Goal: Task Accomplishment & Management: Manage account settings

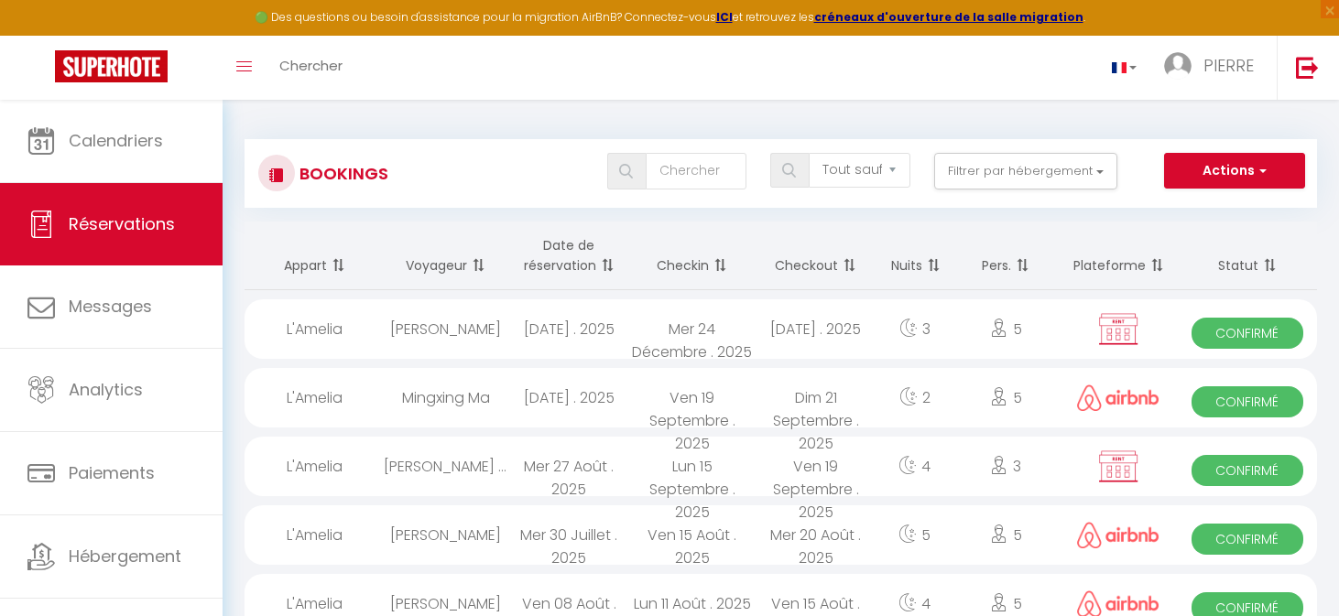
select select "not_cancelled"
click at [489, 320] on div "[PERSON_NAME]" at bounding box center [446, 329] width 124 height 60
select select "OK"
select select "KO"
select select "0"
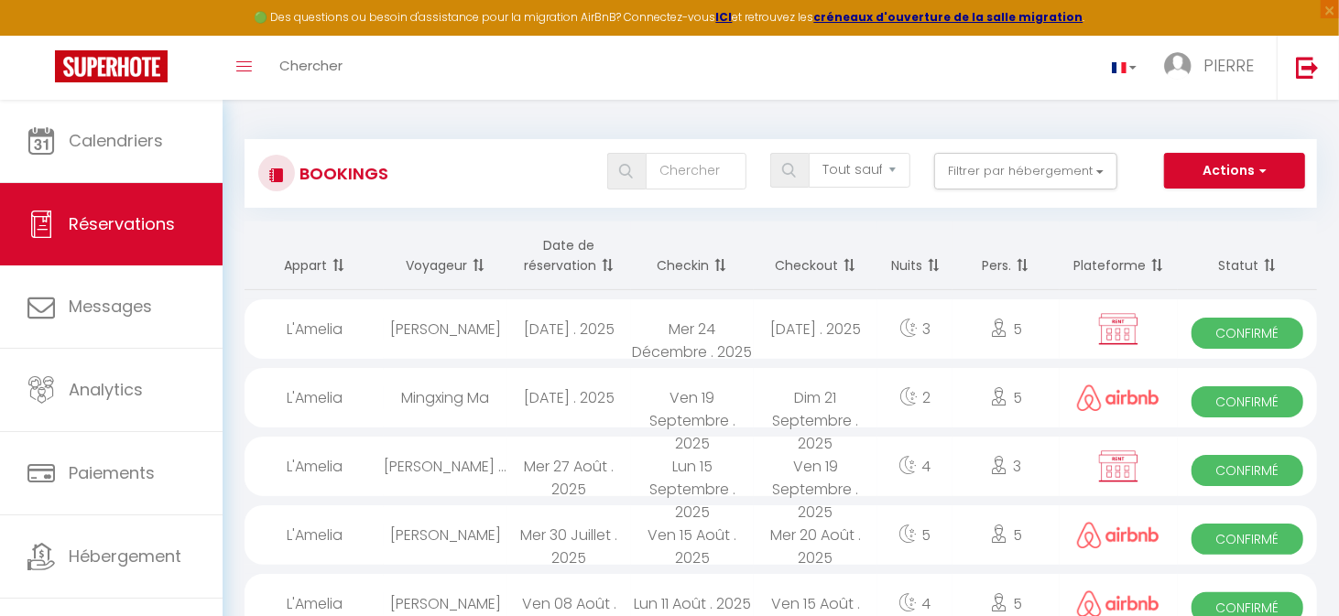
select select "0"
select select "1"
select select
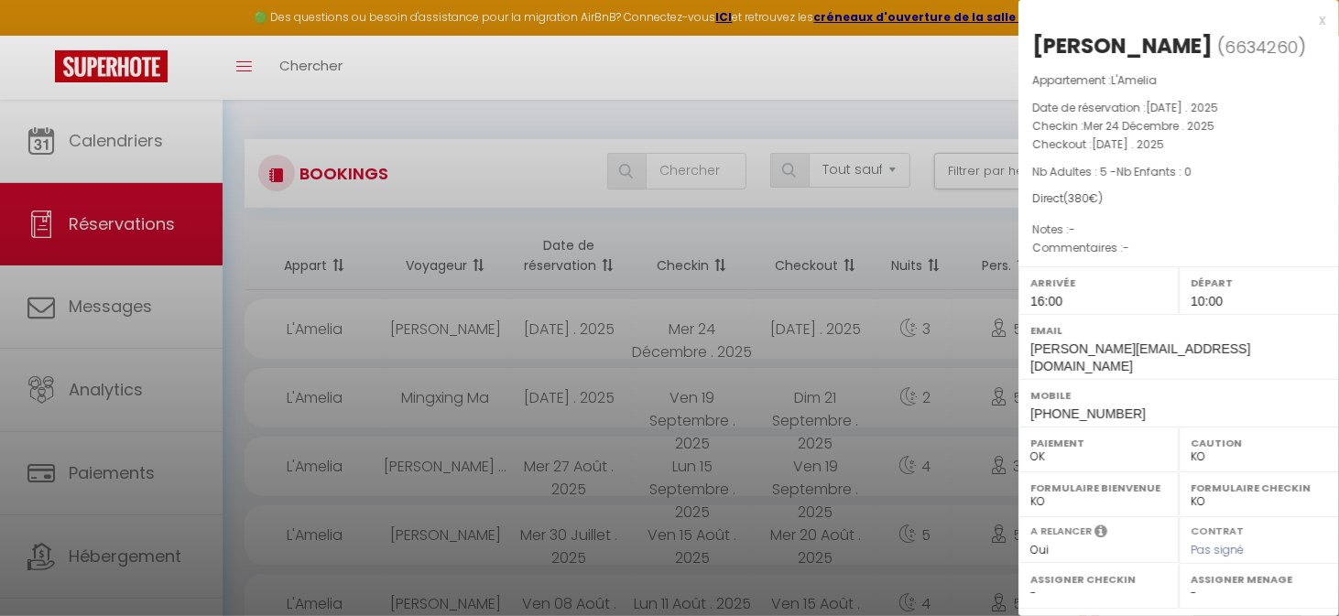
scroll to position [262, 0]
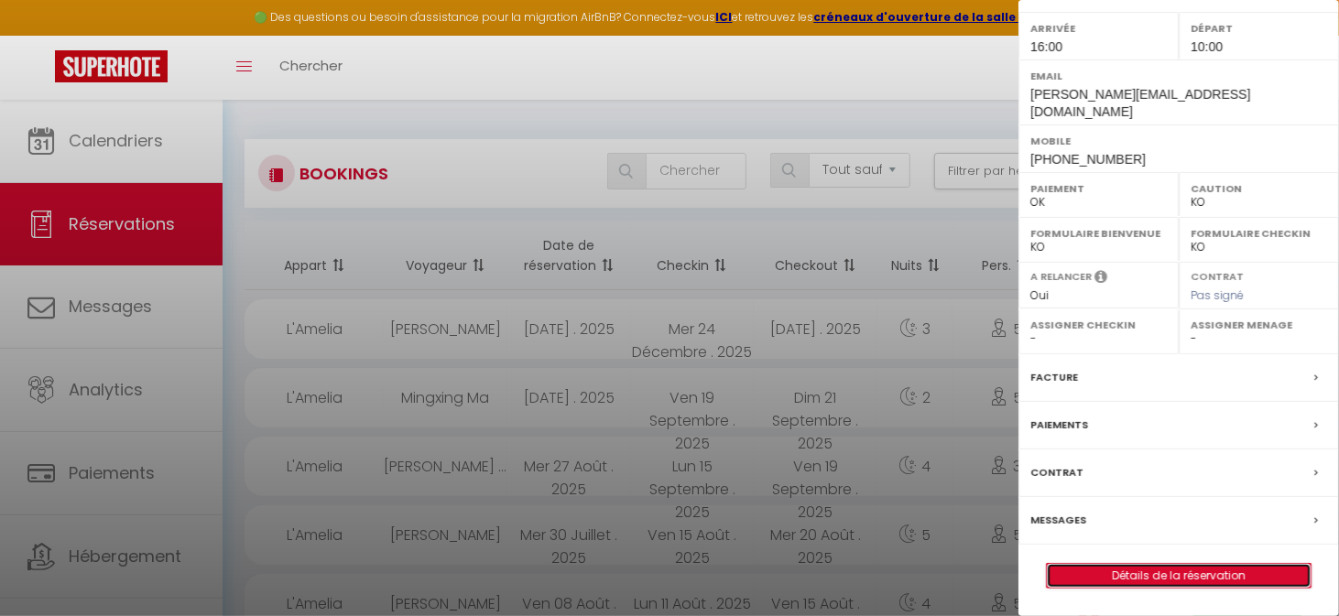
click at [1138, 576] on link "Détails de la réservation" at bounding box center [1179, 576] width 264 height 24
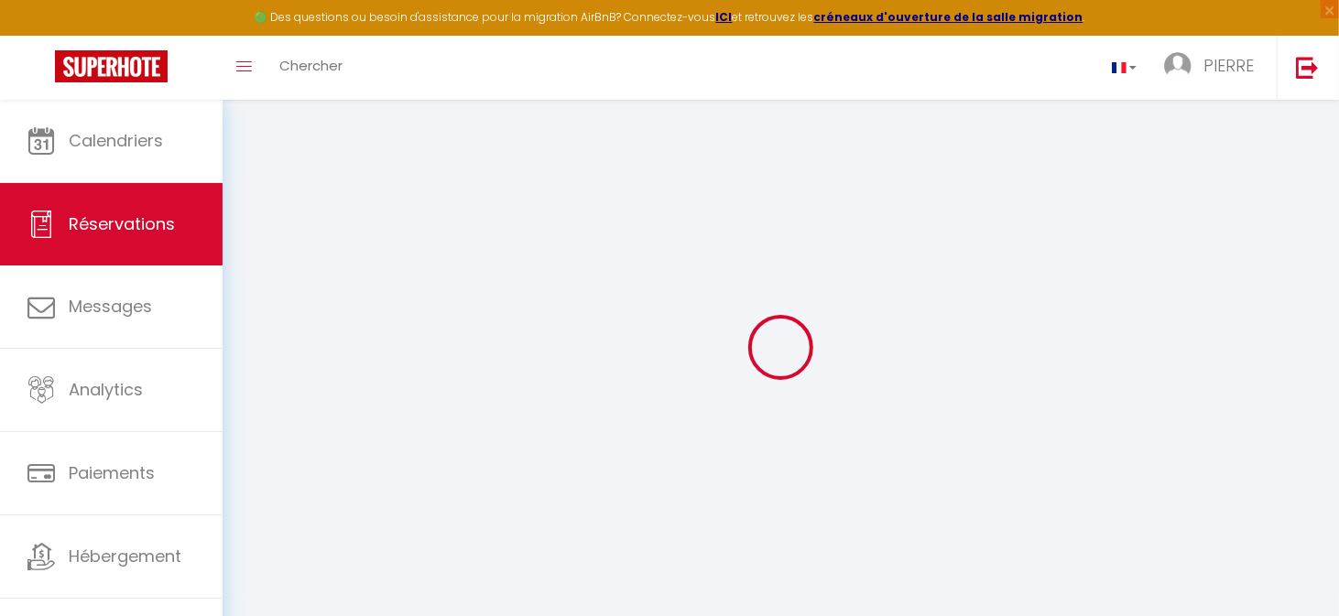
select select
checkbox input "false"
select select
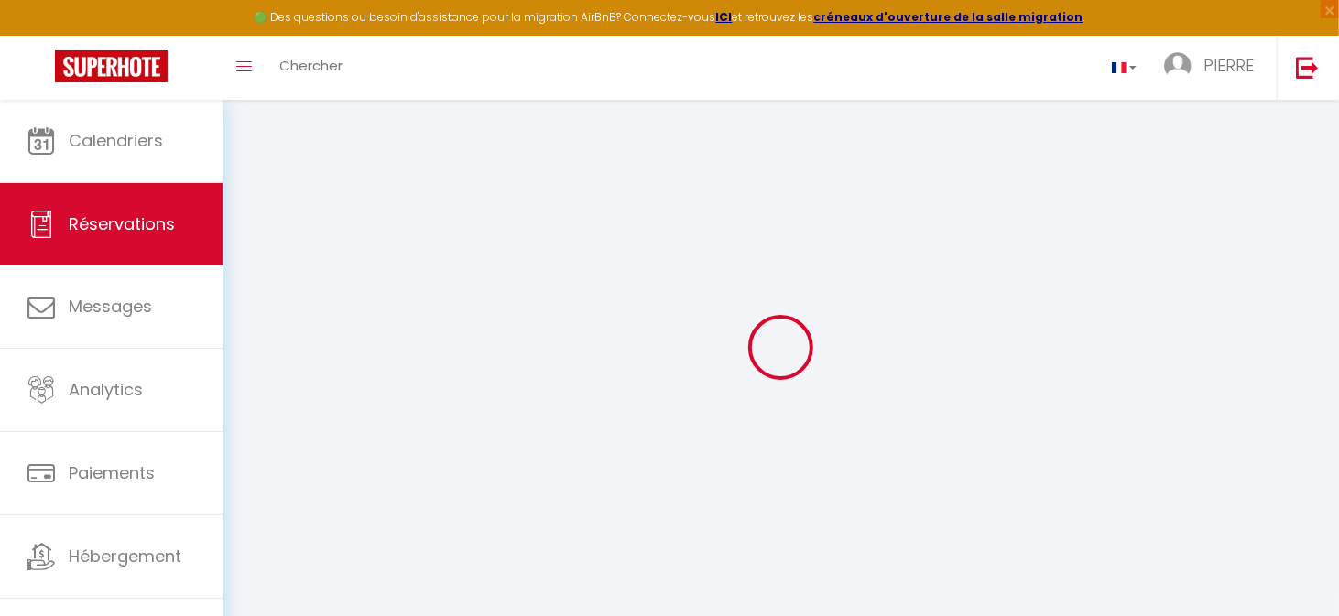
checkbox input "false"
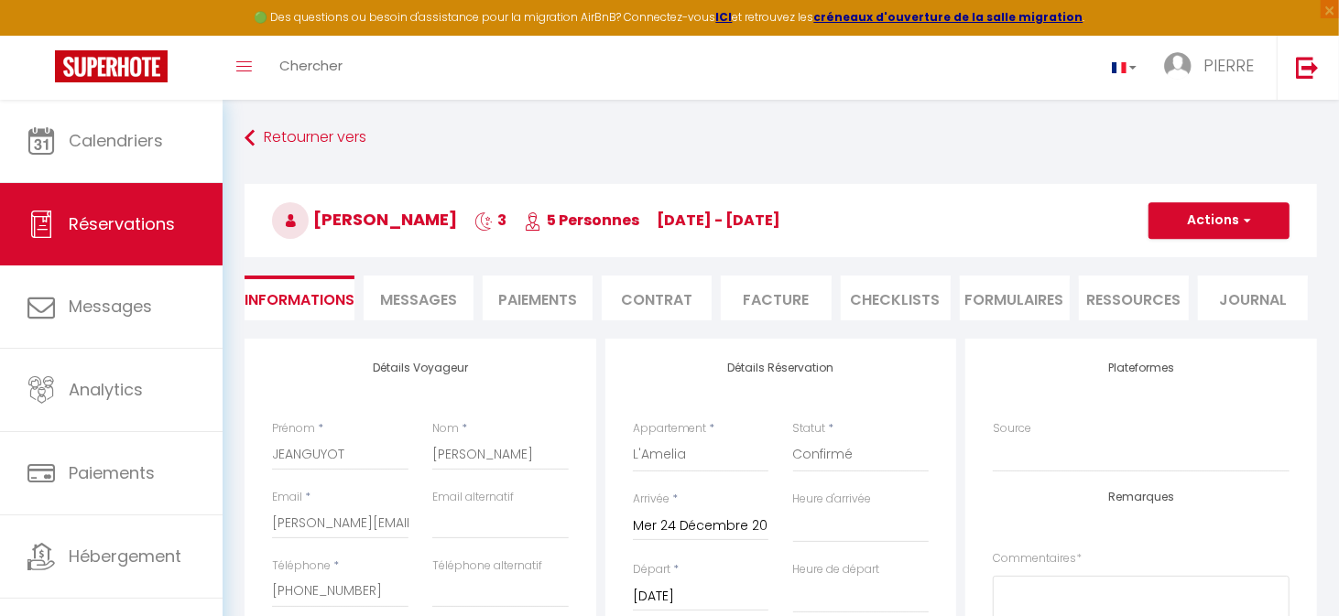
select select
checkbox input "false"
select select
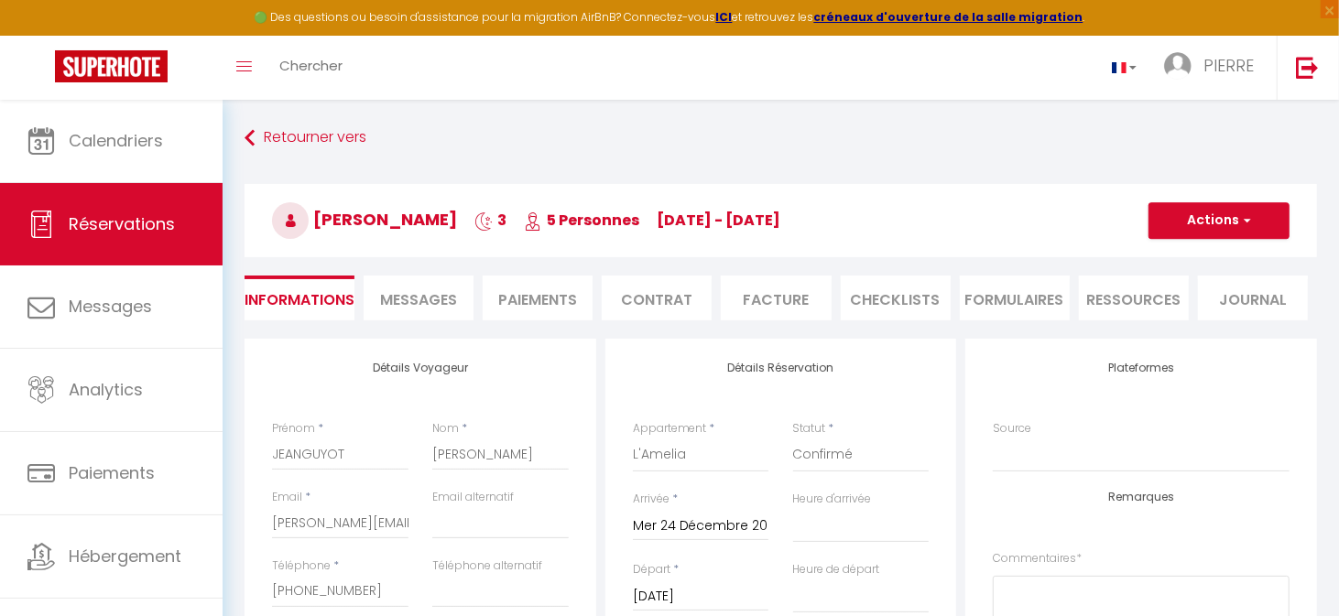
checkbox input "false"
select select "16:00"
select select "10:00"
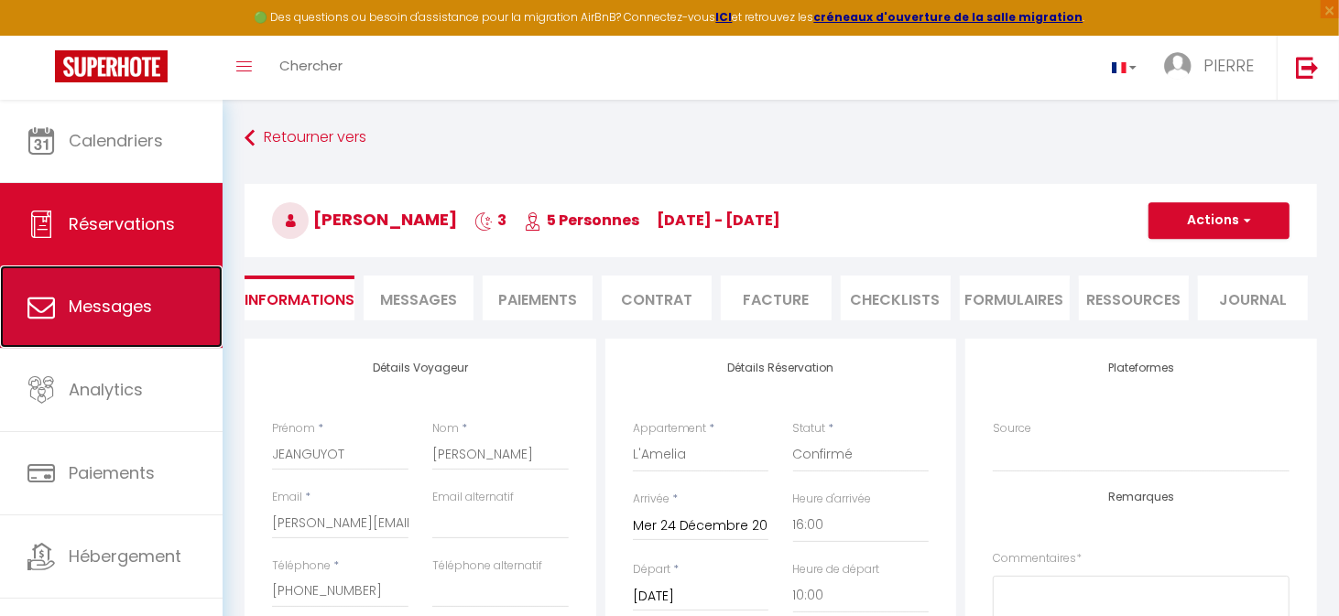
click at [84, 301] on span "Messages" at bounding box center [110, 306] width 83 height 23
select select "message"
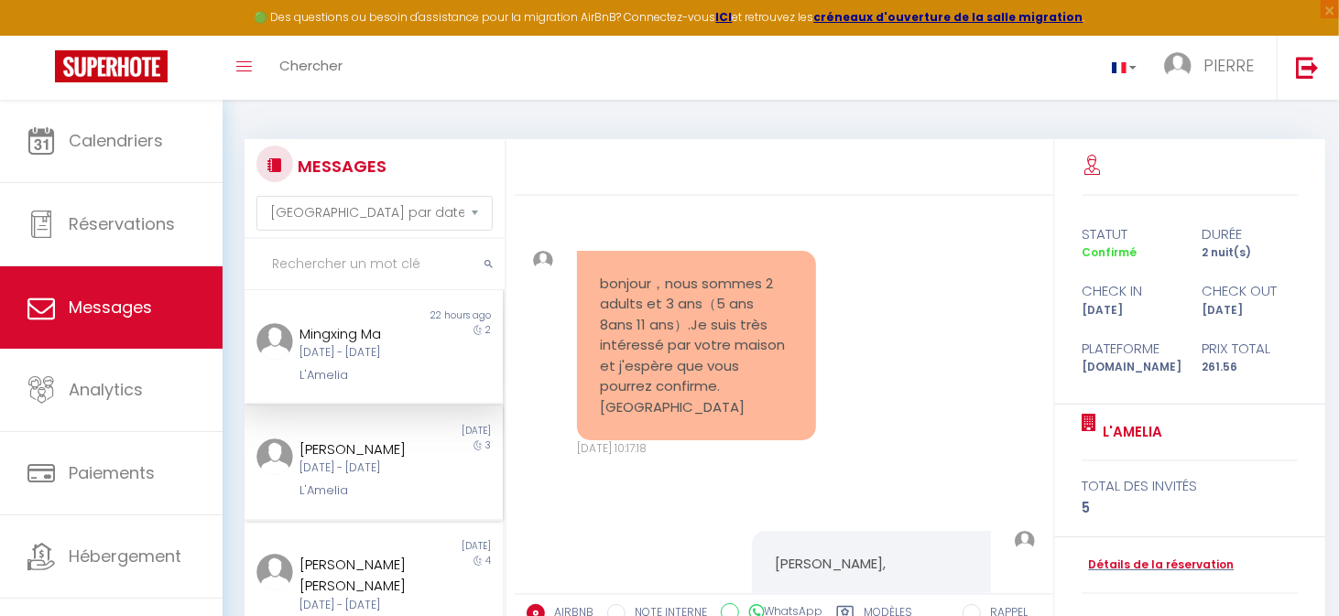
click at [360, 461] on div "[PERSON_NAME]" at bounding box center [362, 450] width 126 height 22
